Goal: Connect with others: Connect with others

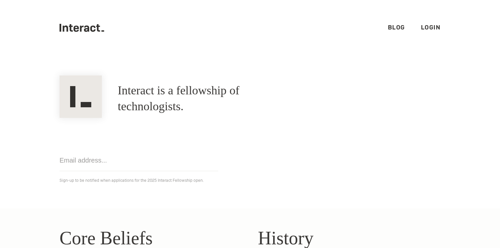
click at [430, 24] on link "Login" at bounding box center [431, 27] width 20 height 8
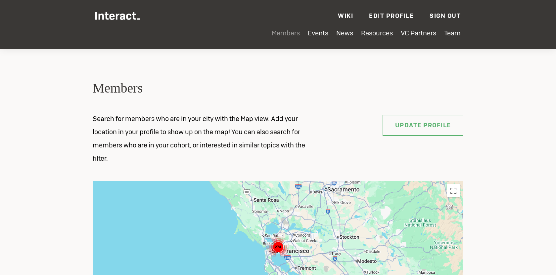
click at [288, 36] on link "Members" at bounding box center [286, 33] width 28 height 9
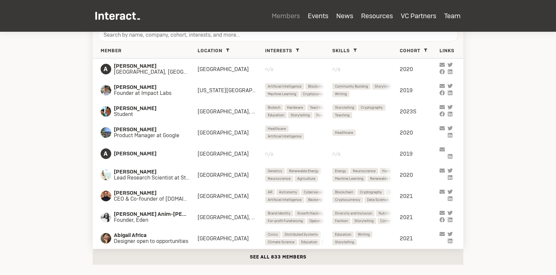
scroll to position [274, 0]
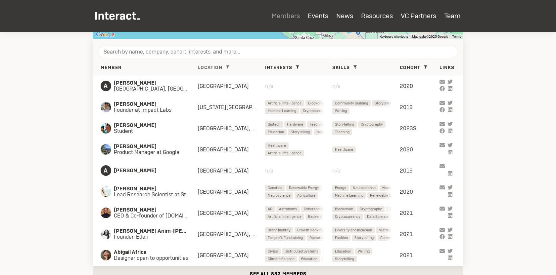
click at [227, 66] on icon at bounding box center [227, 67] width 3 height 3
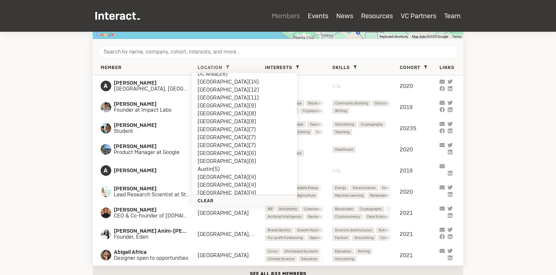
scroll to position [64, 0]
click at [206, 136] on li "[GEOGRAPHIC_DATA] ( 7 )" at bounding box center [245, 137] width 94 height 8
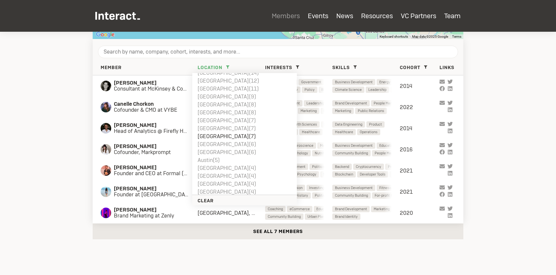
click at [49, 157] on section "Members Search for members who are in your city with the Map view. Add your loc…" at bounding box center [278, 6] width 556 height 498
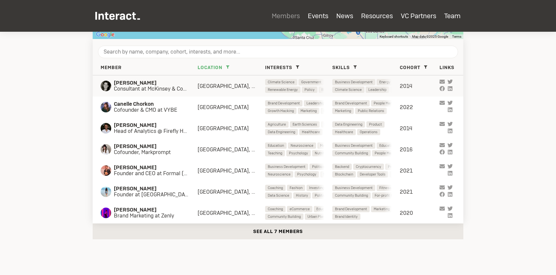
click at [135, 82] on span "[PERSON_NAME]" at bounding box center [156, 83] width 84 height 6
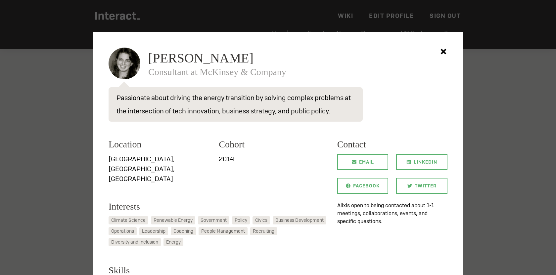
click at [70, 130] on div at bounding box center [278, 137] width 556 height 275
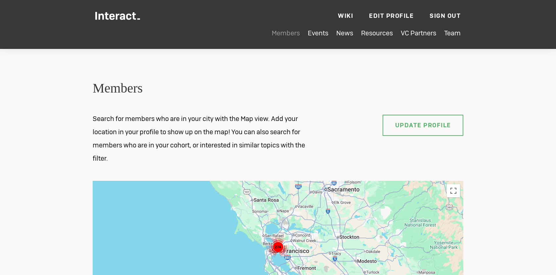
click at [290, 35] on link "Members" at bounding box center [286, 33] width 28 height 9
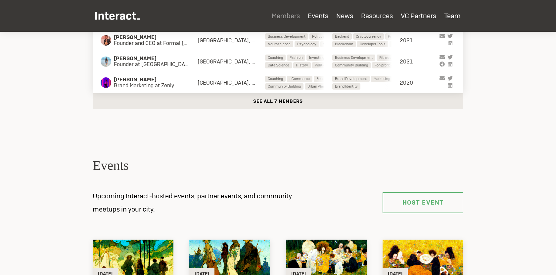
scroll to position [284, 0]
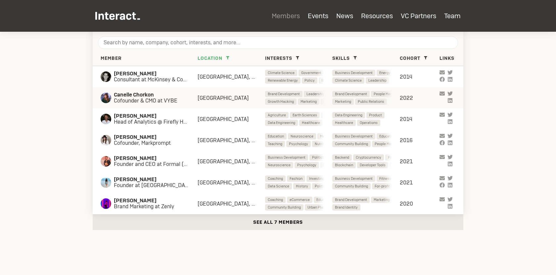
click at [184, 102] on span "Cofounder & CMO at VYBE" at bounding box center [149, 101] width 71 height 6
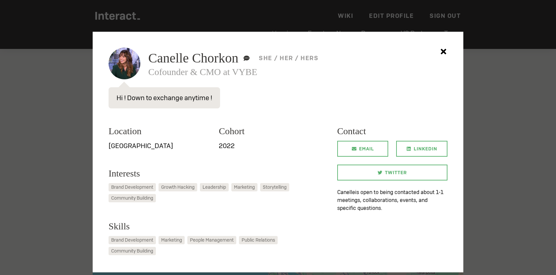
scroll to position [29, 0]
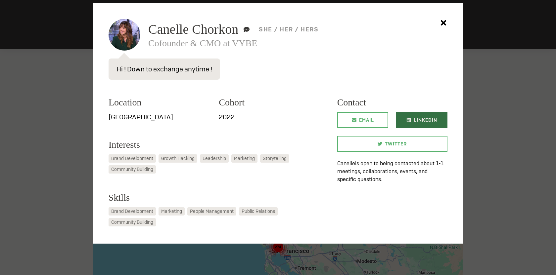
click at [440, 112] on link "LinkedIn" at bounding box center [421, 120] width 51 height 16
click at [30, 129] on div at bounding box center [278, 137] width 556 height 275
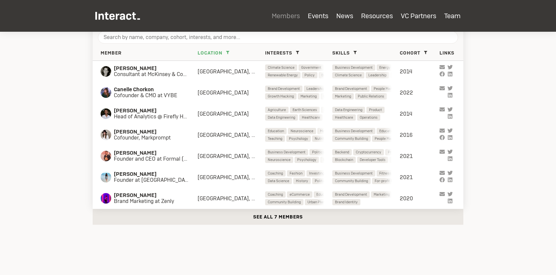
scroll to position [283, 0]
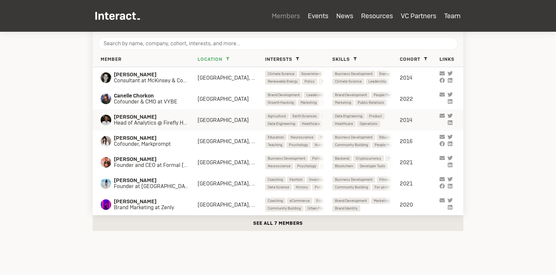
click at [143, 122] on span "Head of Analytics @ Firefly Health" at bounding box center [156, 123] width 84 height 6
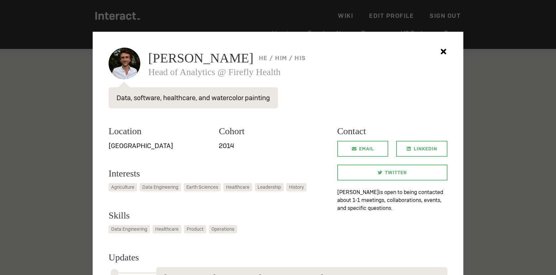
click at [75, 187] on div at bounding box center [278, 137] width 556 height 275
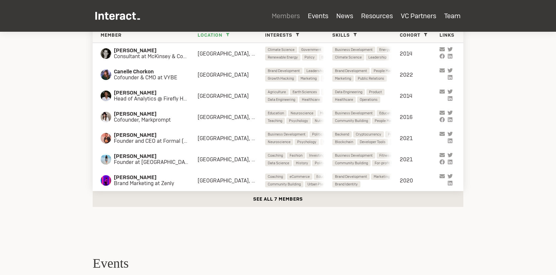
scroll to position [265, 0]
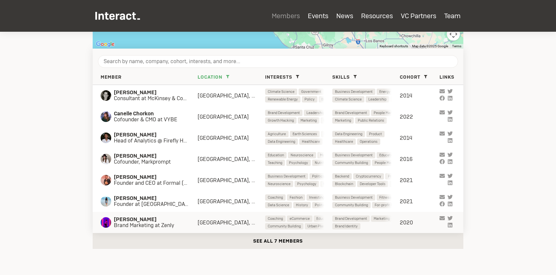
click at [163, 227] on span "Brand Marketing at Zenly" at bounding box center [149, 226] width 70 height 6
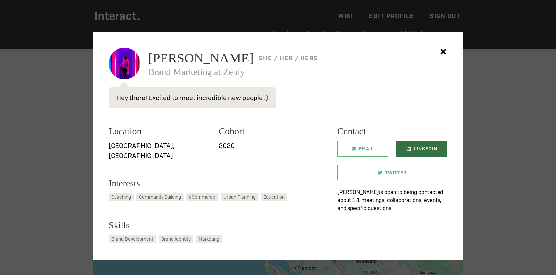
click at [430, 148] on span "LinkedIn" at bounding box center [425, 149] width 23 height 16
click at [39, 117] on div at bounding box center [278, 137] width 556 height 275
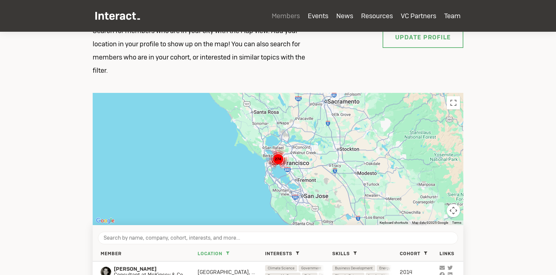
scroll to position [337, 0]
